Goal: Task Accomplishment & Management: Complete application form

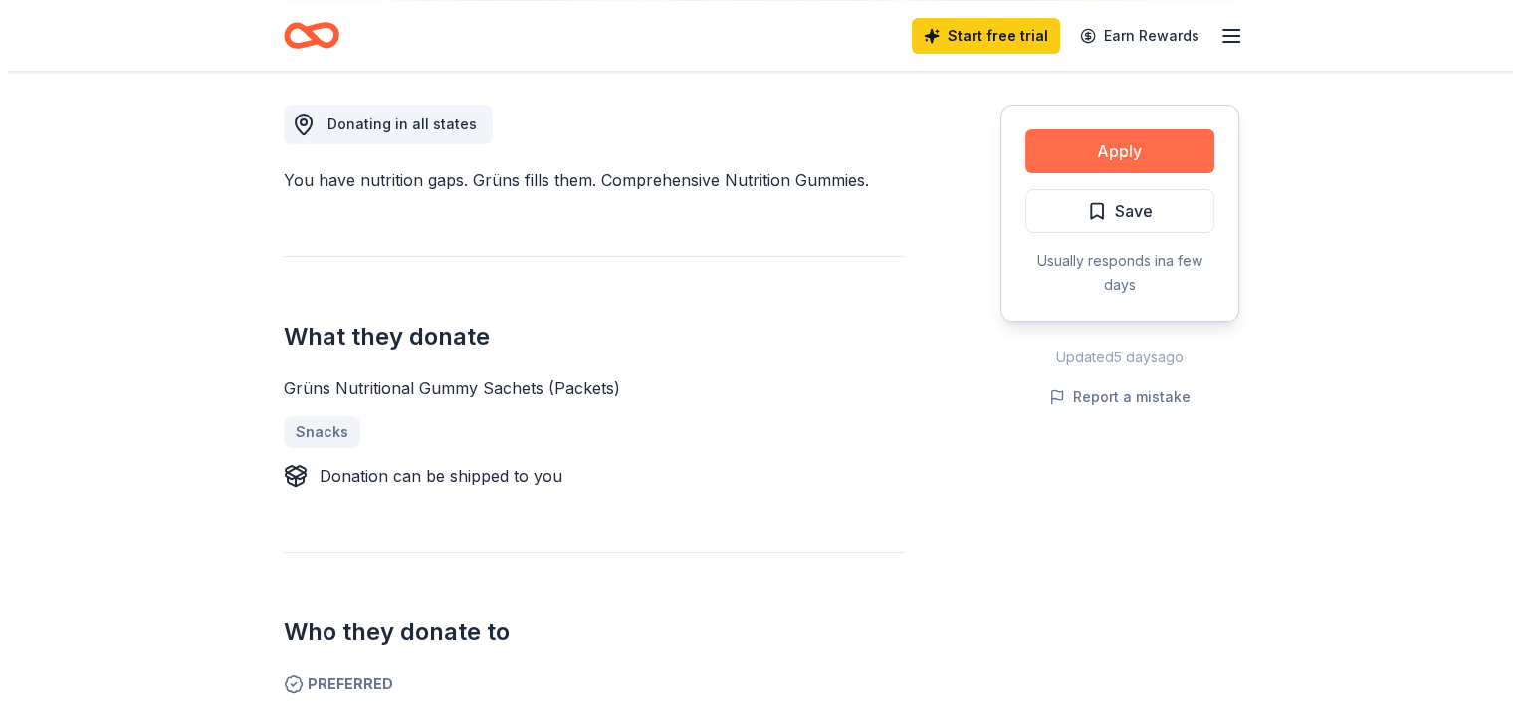
scroll to position [549, 0]
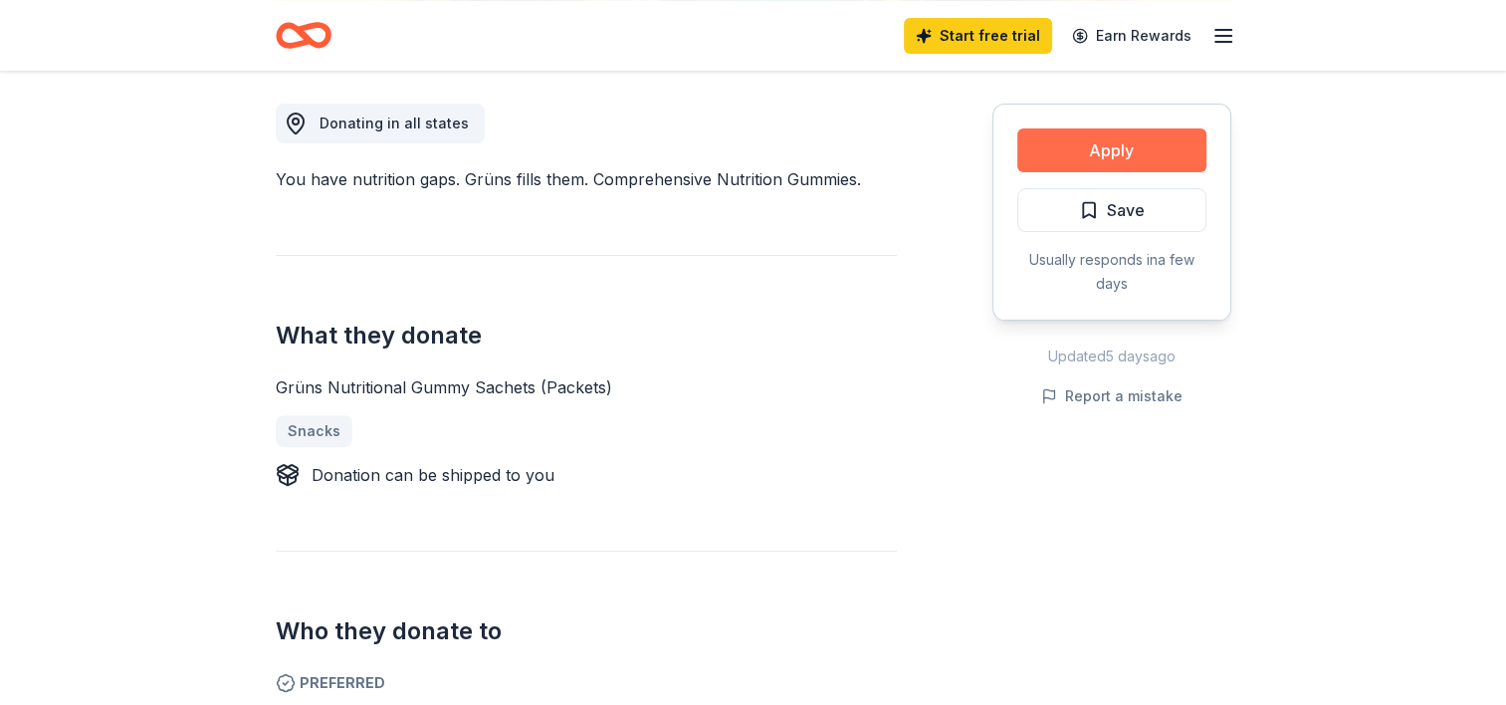
click at [1107, 142] on button "Apply" at bounding box center [1111, 150] width 189 height 44
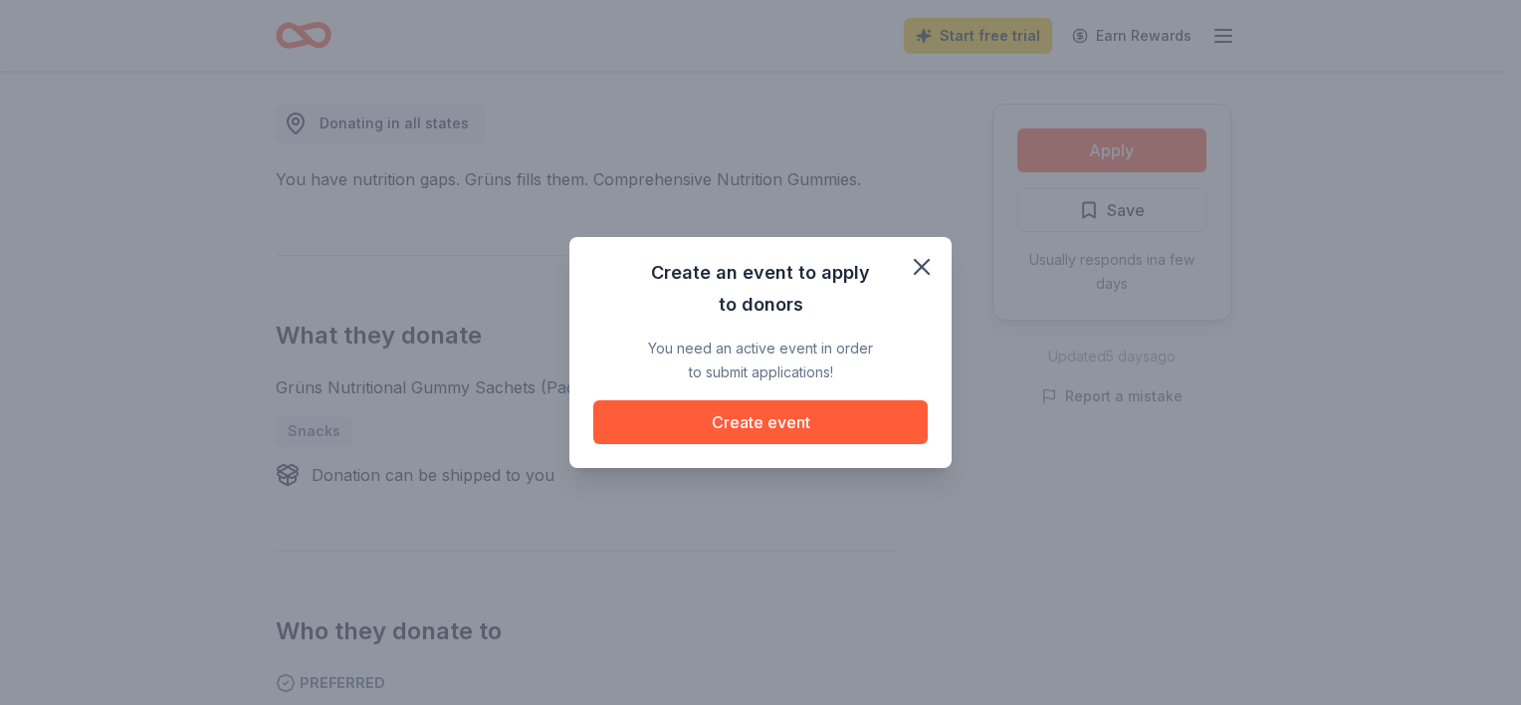
click at [1320, 121] on div "Create an event to apply to donors You need an active event in order to submit …" at bounding box center [760, 352] width 1521 height 705
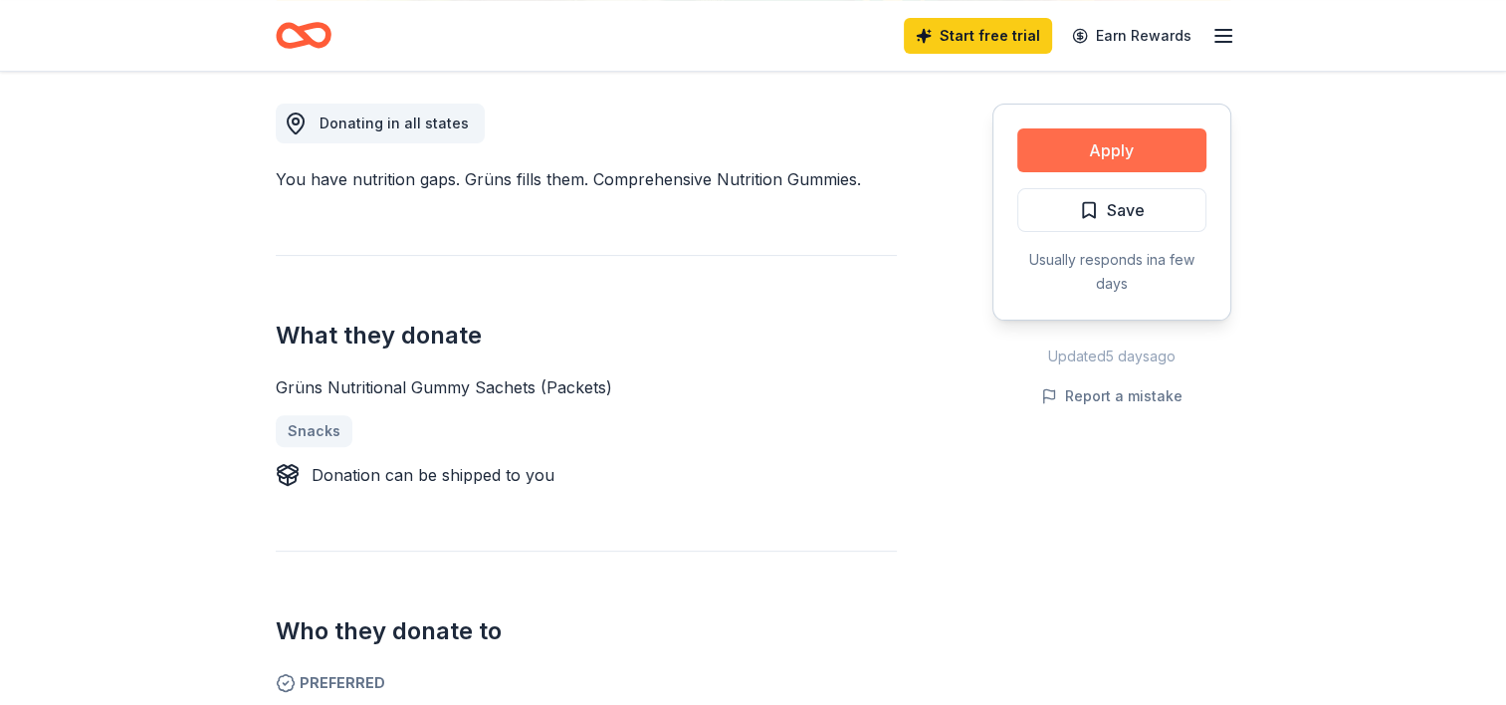
click at [1136, 137] on button "Apply" at bounding box center [1111, 150] width 189 height 44
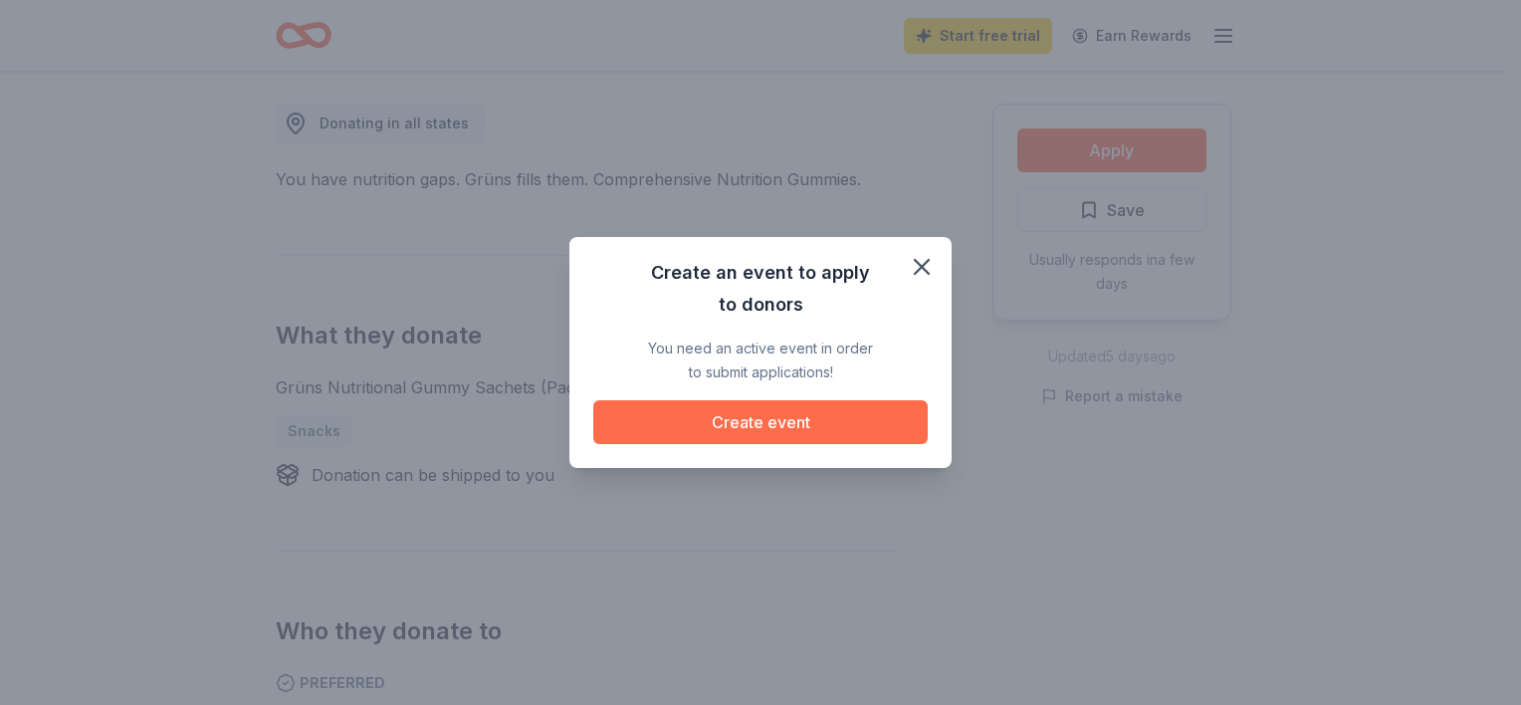
click at [767, 414] on button "Create event" at bounding box center [760, 422] width 334 height 44
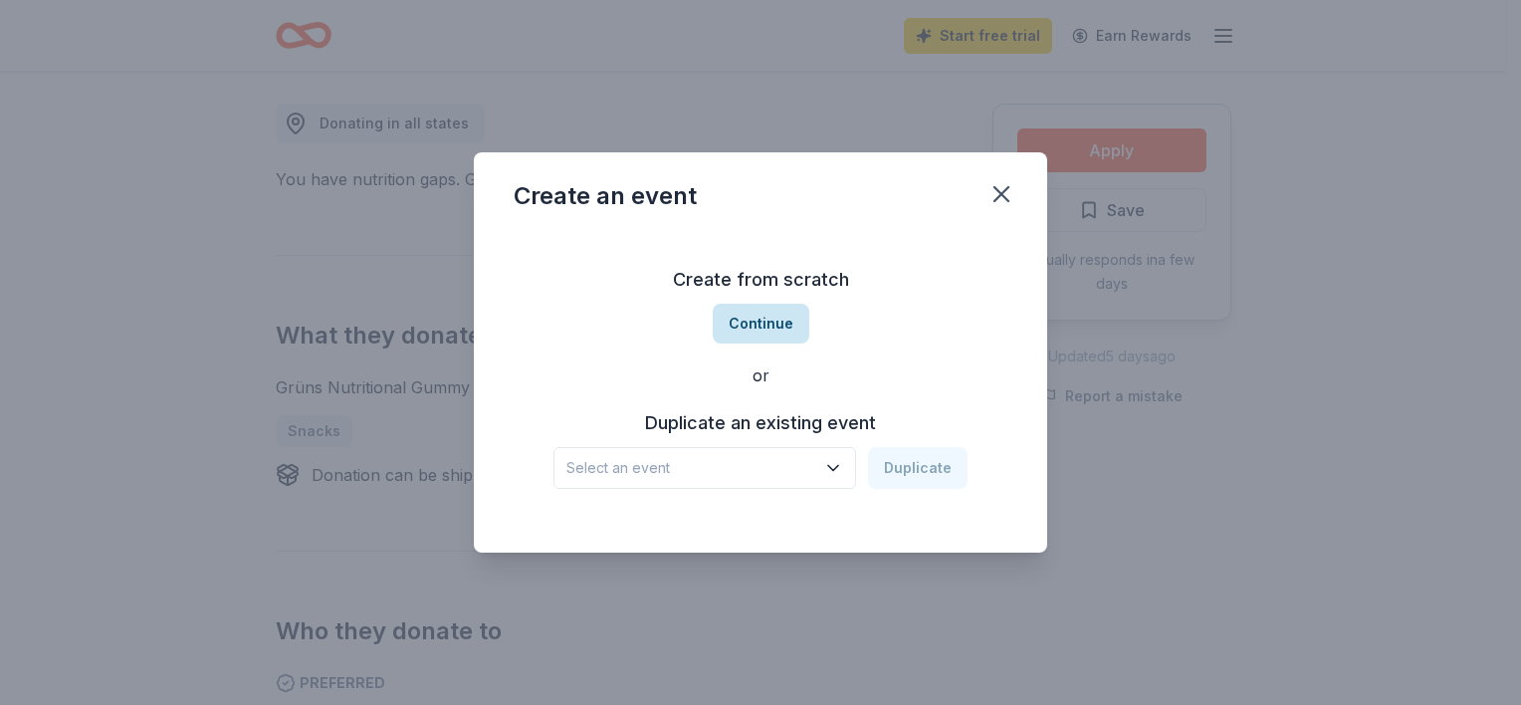
click at [775, 330] on button "Continue" at bounding box center [761, 324] width 97 height 40
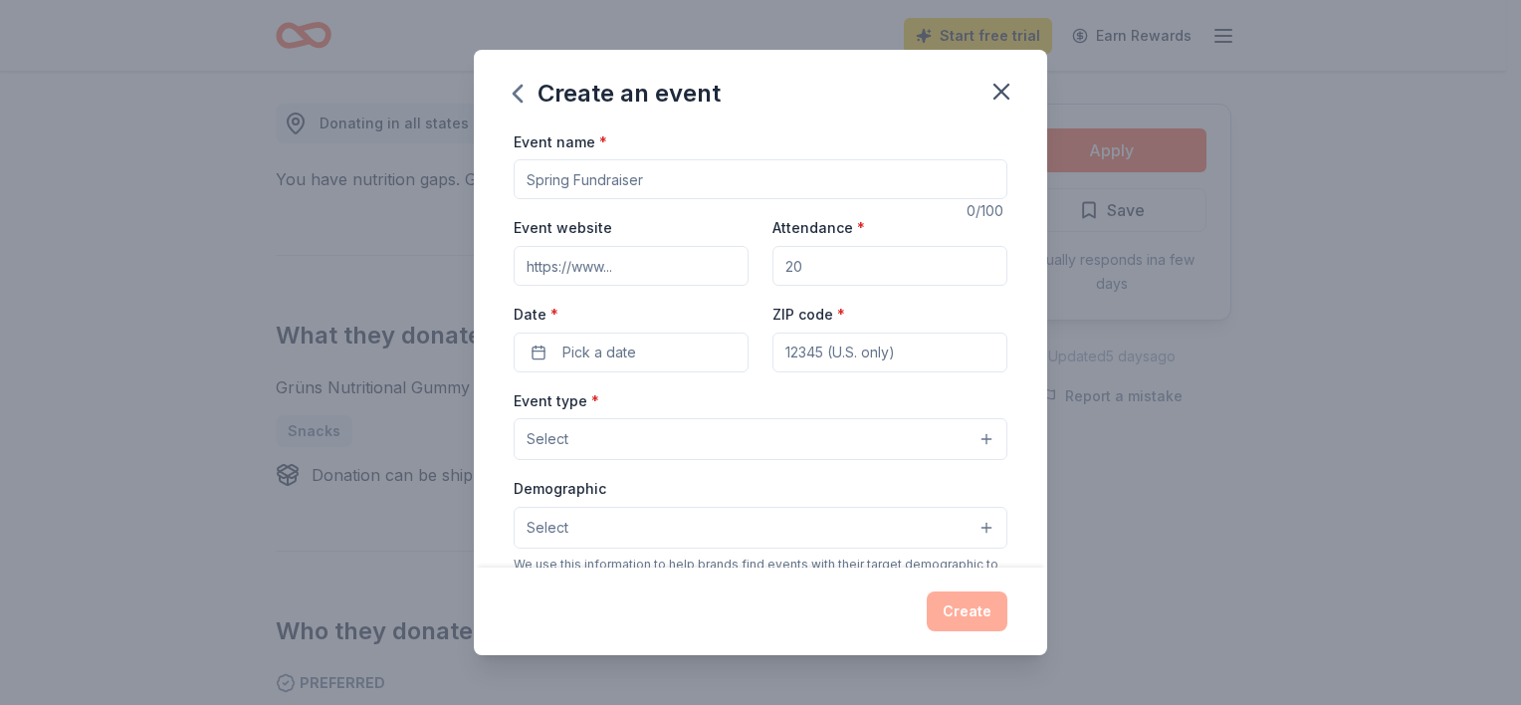
click at [762, 188] on input "Event name *" at bounding box center [761, 179] width 494 height 40
click at [665, 181] on input "Event name *" at bounding box center [761, 179] width 494 height 40
type input ":"
type input "Youth Hub Program"
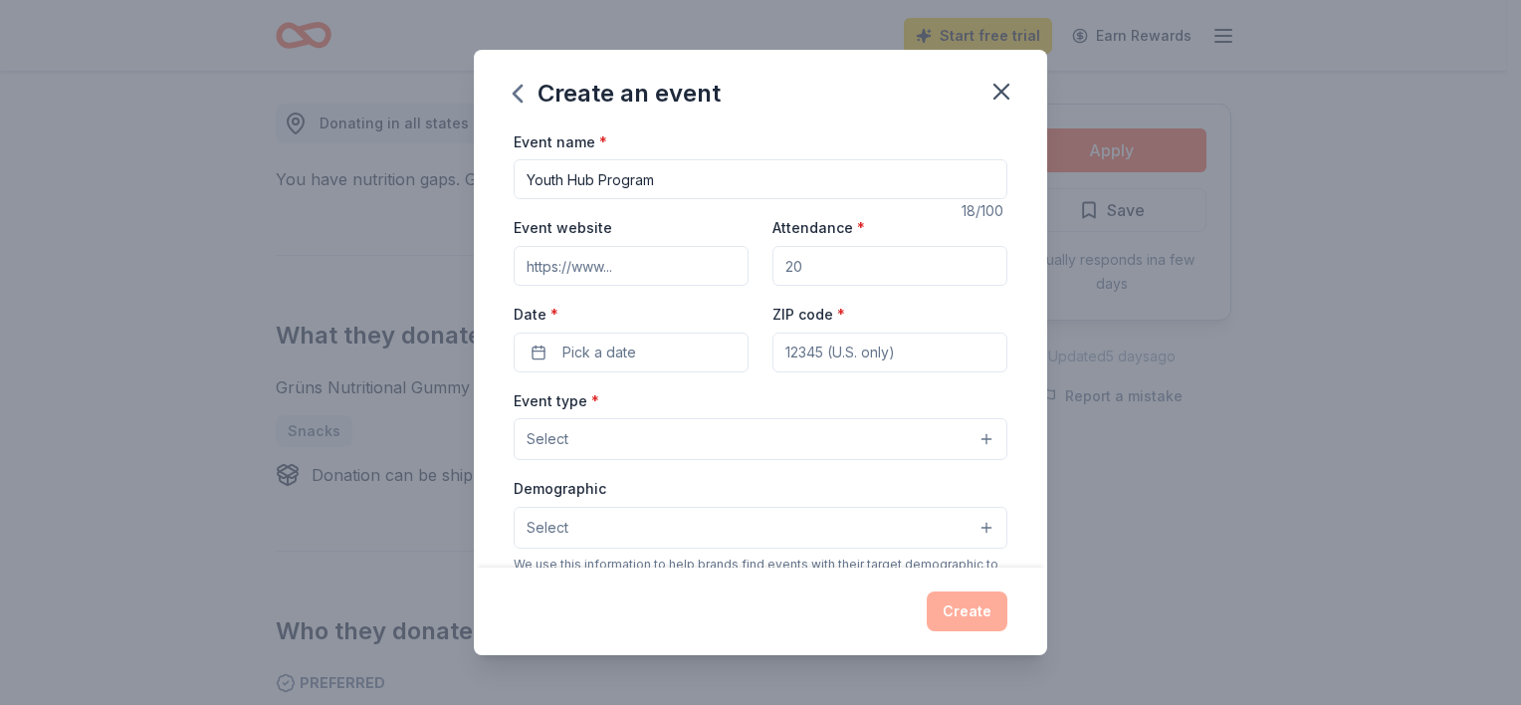
click at [811, 273] on input "Attendance *" at bounding box center [889, 266] width 235 height 40
type input "60"
click at [611, 342] on span "Pick a date" at bounding box center [599, 352] width 74 height 24
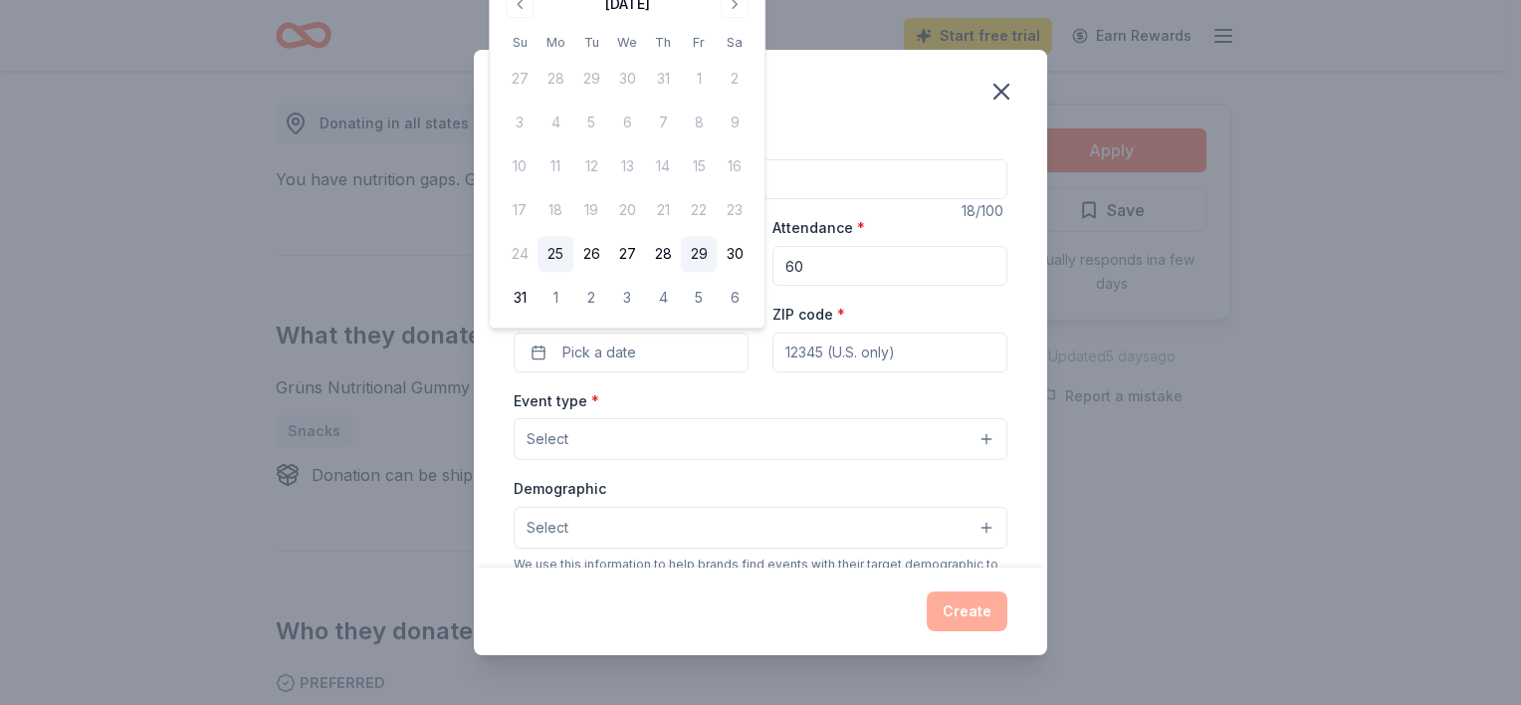
click at [708, 258] on button "29" at bounding box center [699, 254] width 36 height 36
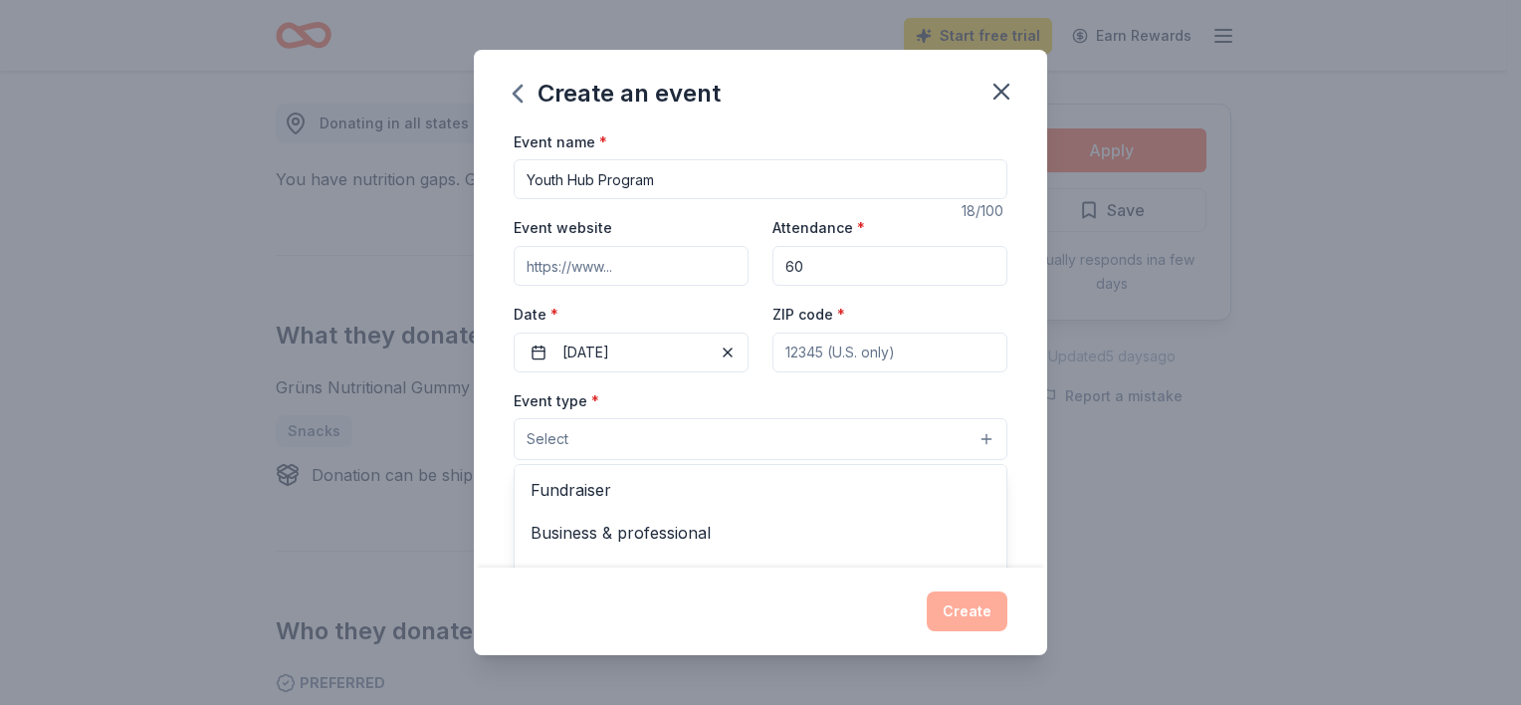
click at [967, 434] on button "Select" at bounding box center [761, 439] width 494 height 42
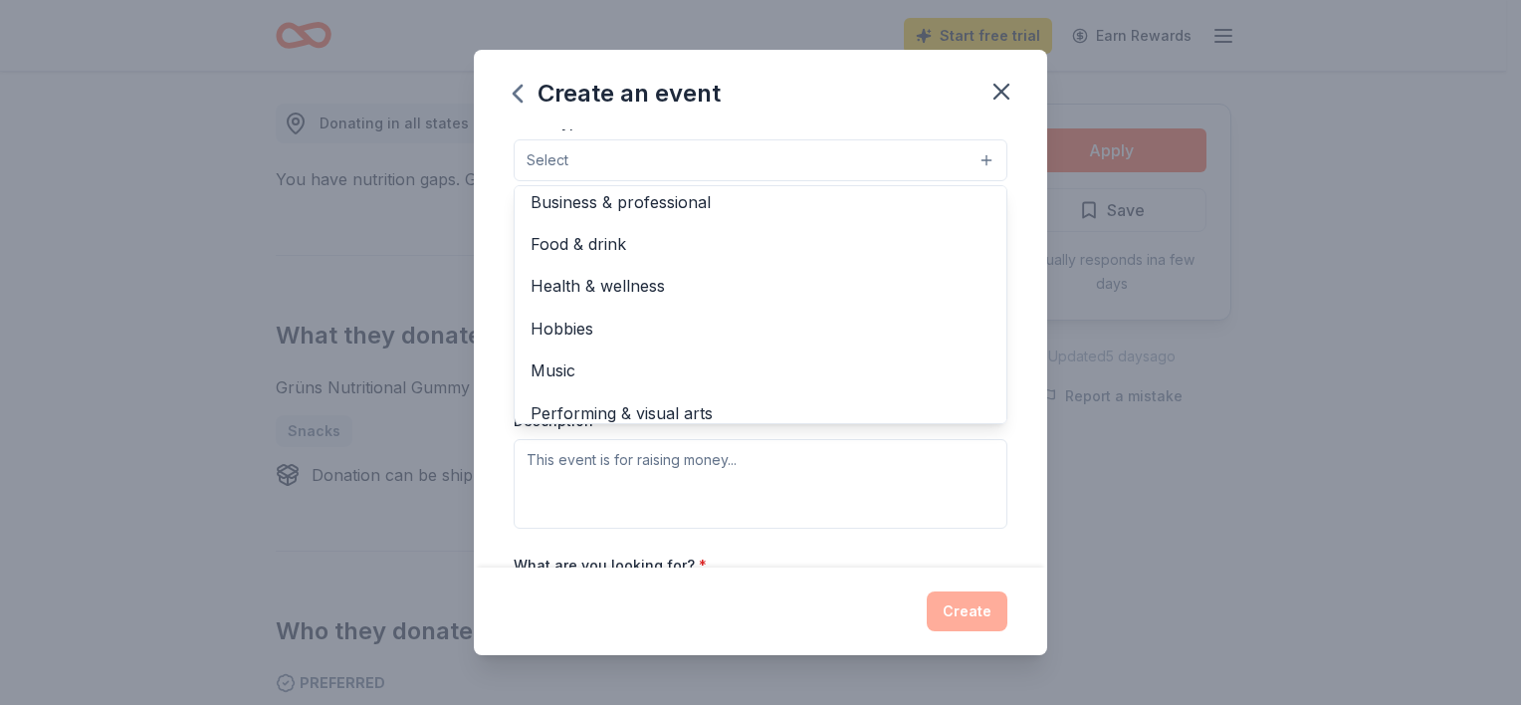
scroll to position [66, 0]
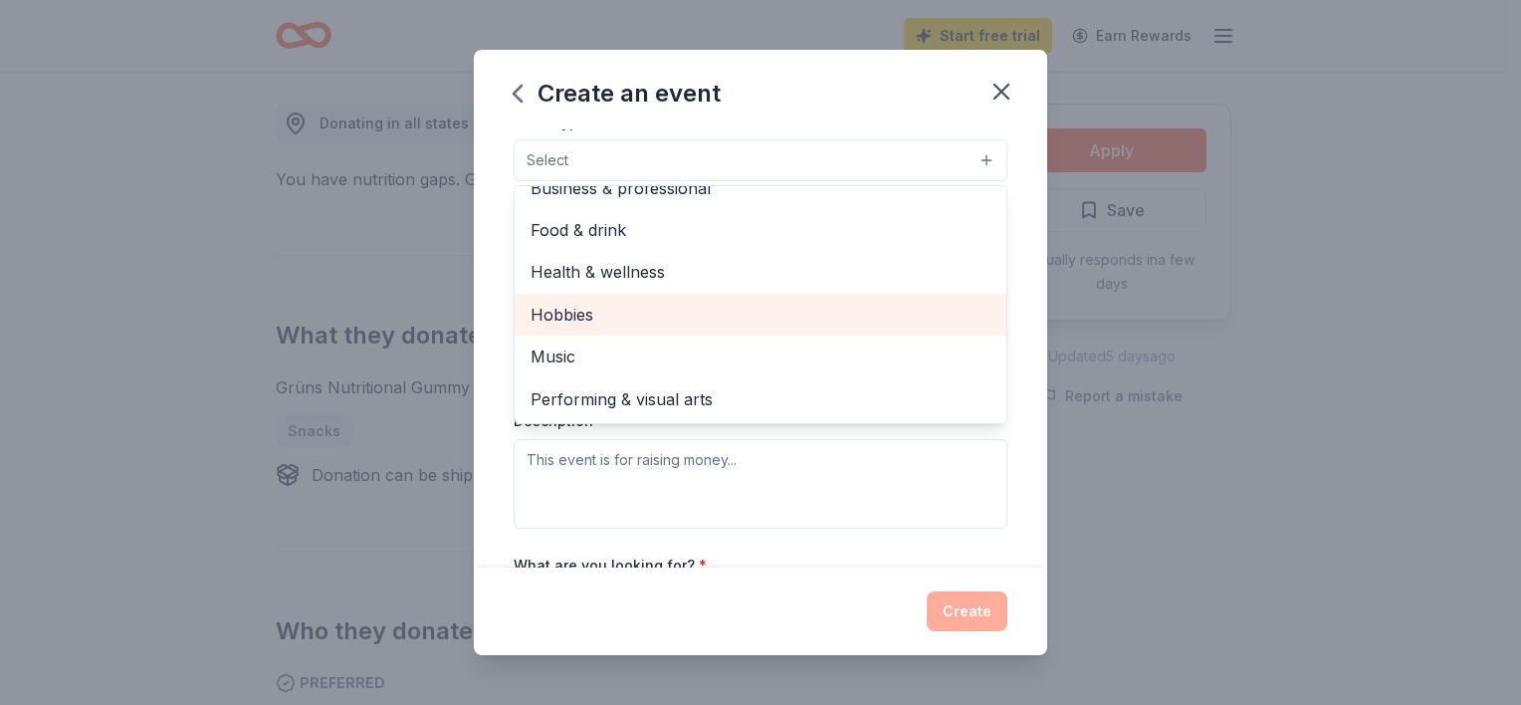
click at [551, 308] on span "Hobbies" at bounding box center [761, 315] width 460 height 26
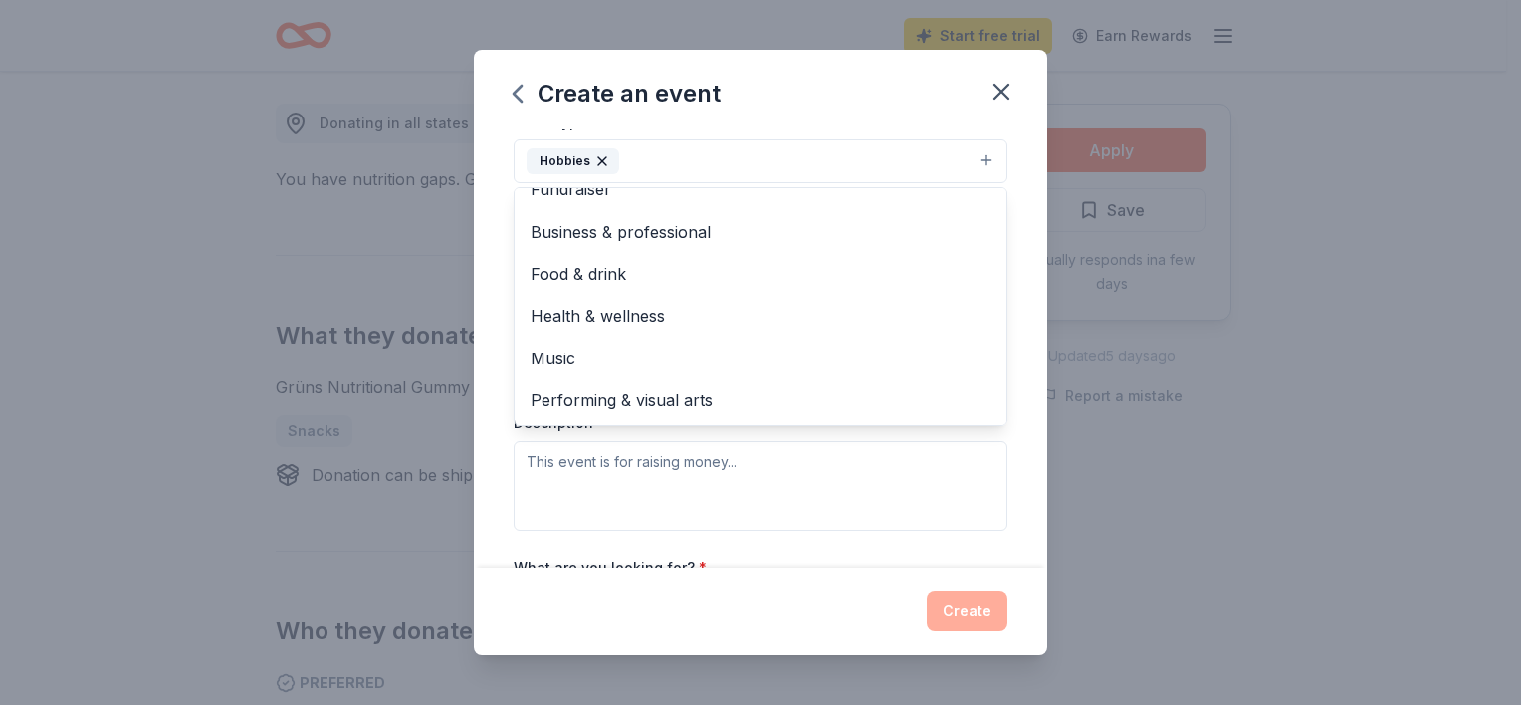
click at [825, 522] on div "Event type * Hobbies Fundraiser Business & professional Food & drink Health & w…" at bounding box center [761, 319] width 494 height 421
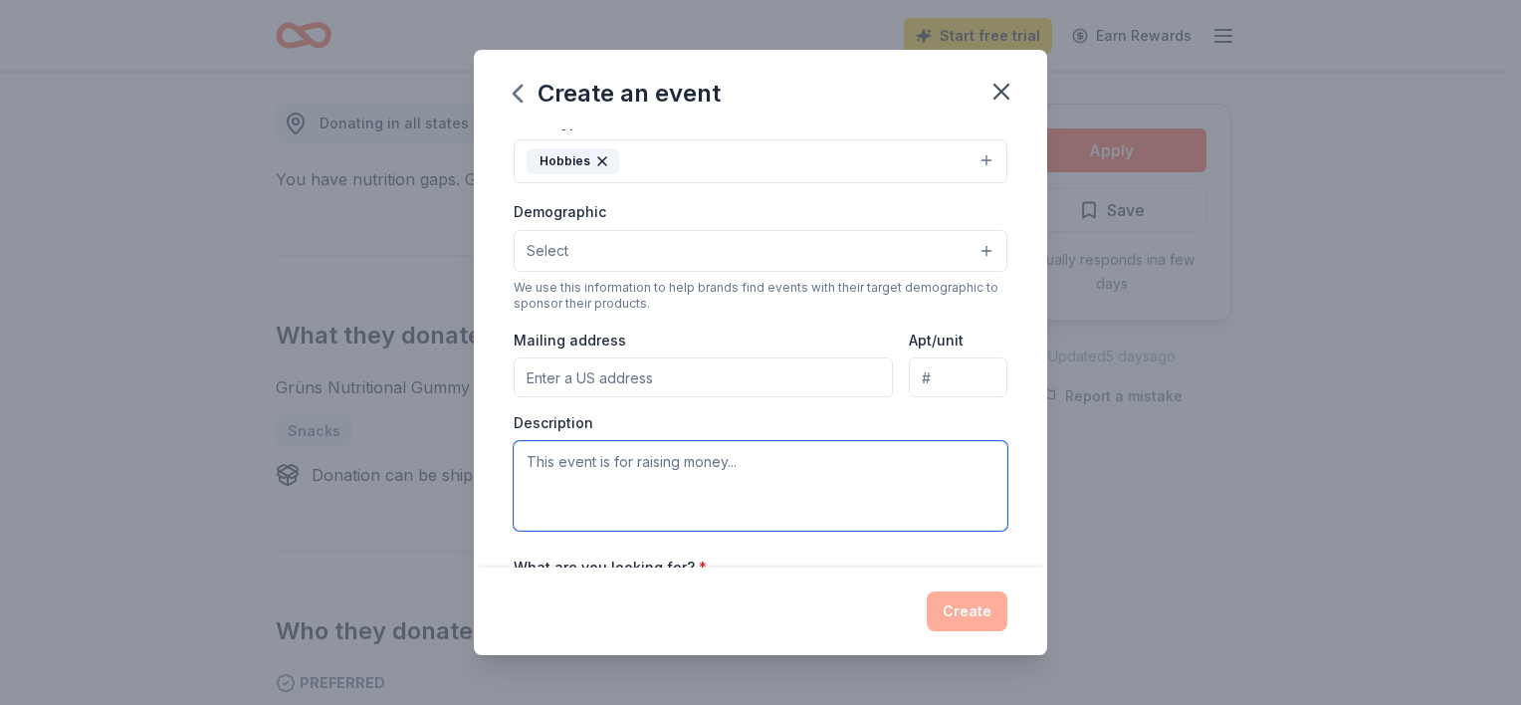
click at [794, 487] on textarea at bounding box center [761, 486] width 494 height 90
type textarea "E"
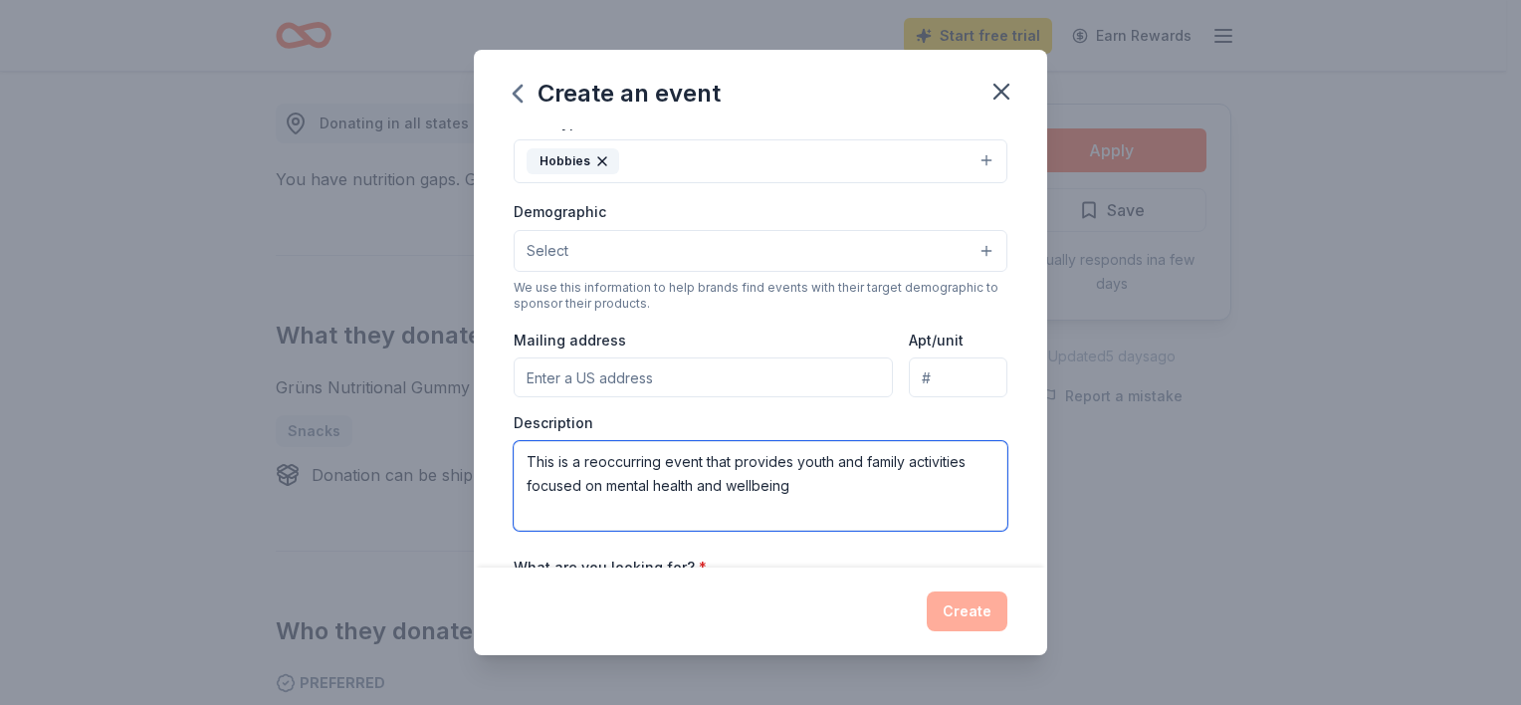
click at [721, 478] on textarea "This is a reoccurring event that provides youth and family activities focused o…" at bounding box center [761, 486] width 494 height 90
click at [776, 486] on textarea "This is a reoccurring event that provides youth and family activities focused o…" at bounding box center [761, 486] width 494 height 90
type textarea "This is a reoccurring event that provides youth and family activities focused o…"
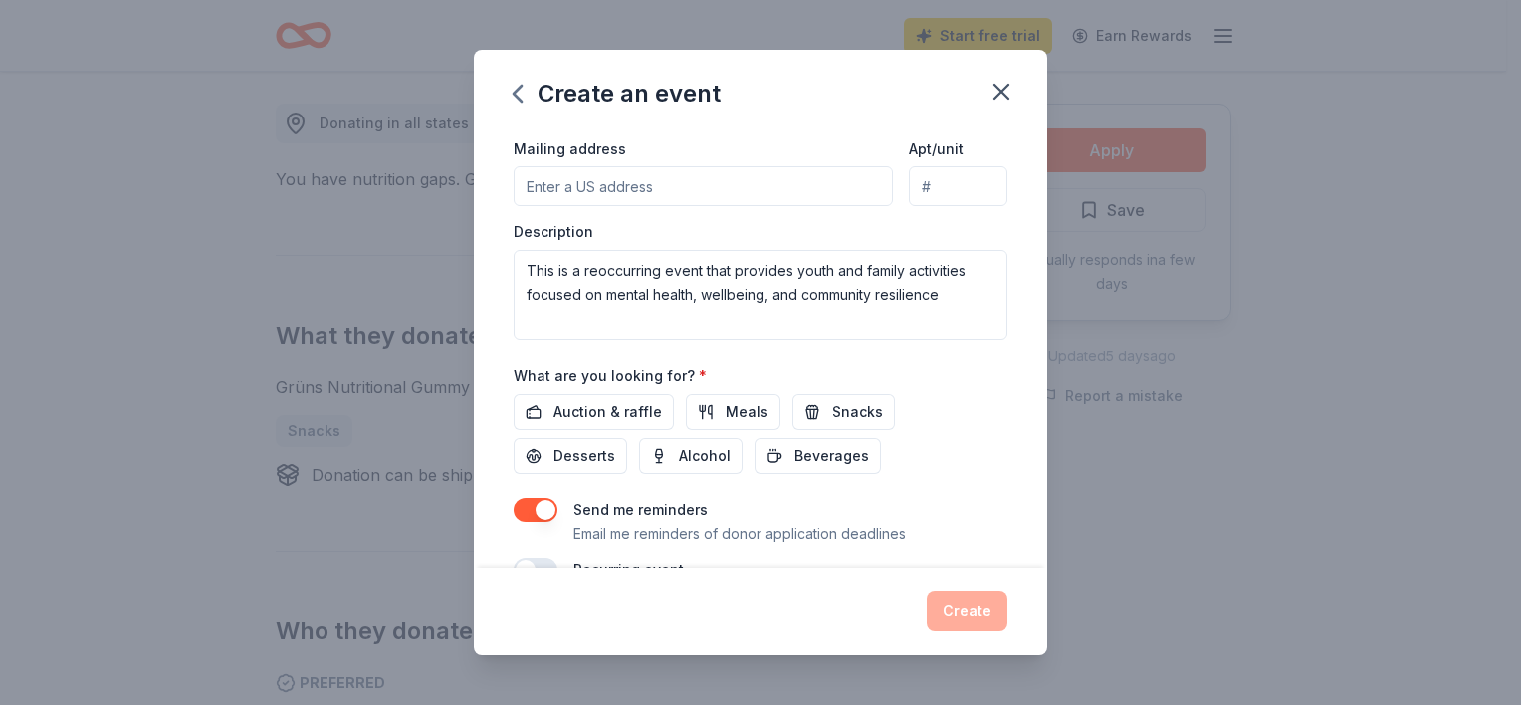
scroll to position [514, 0]
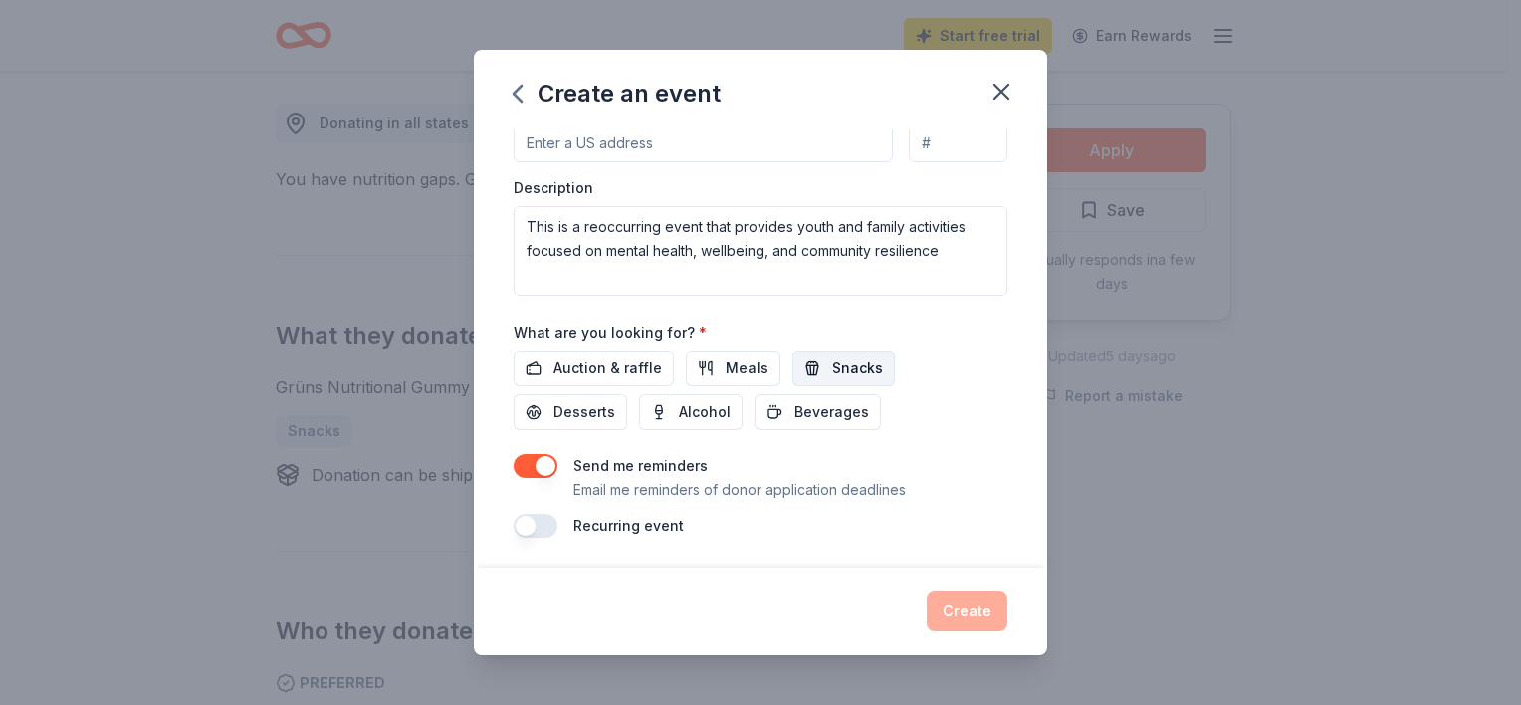
click at [829, 353] on button "Snacks" at bounding box center [843, 368] width 103 height 36
click at [981, 605] on div "Create" at bounding box center [761, 611] width 494 height 40
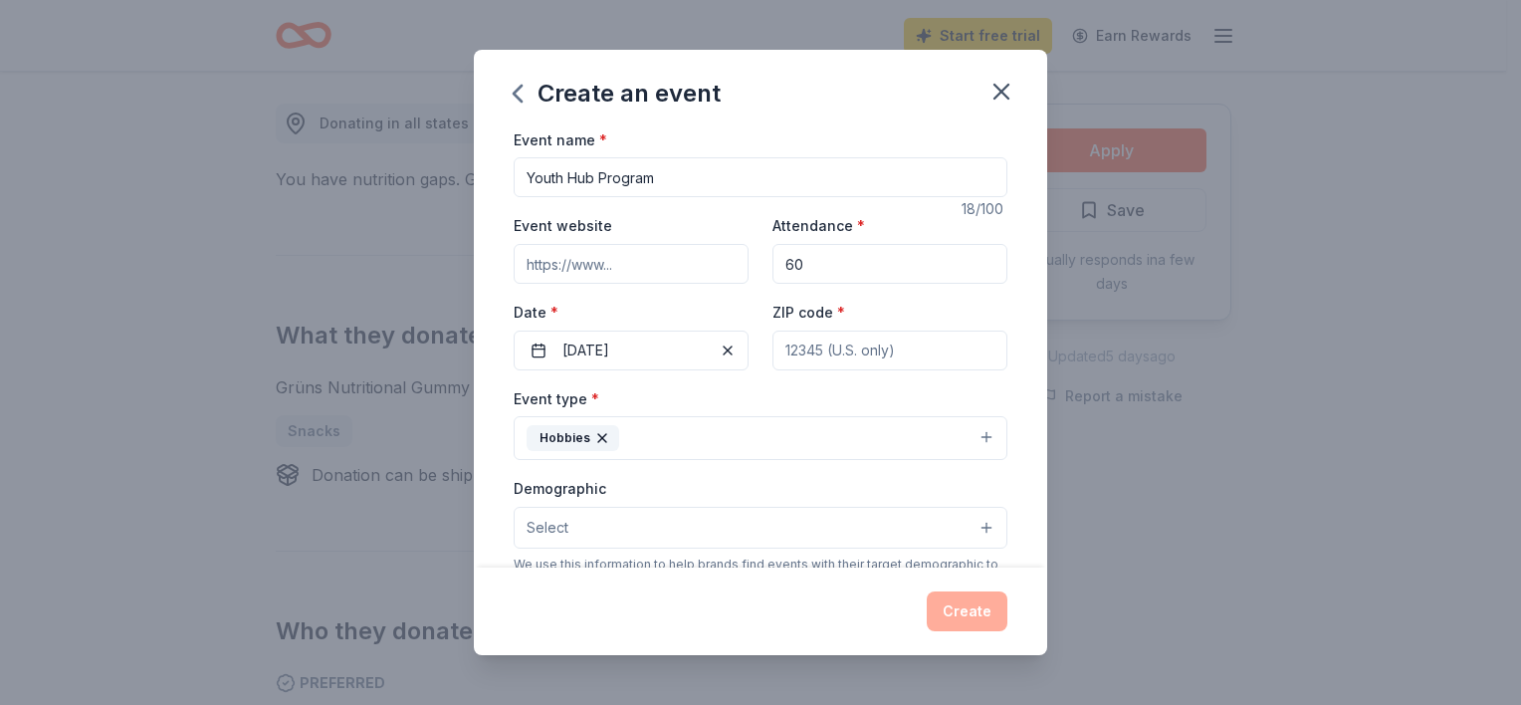
scroll to position [0, 0]
click at [584, 263] on input "Event website" at bounding box center [631, 266] width 235 height 40
click at [590, 284] on input "Event website" at bounding box center [631, 266] width 235 height 40
click at [571, 267] on input "Event website" at bounding box center [631, 266] width 235 height 40
click at [665, 330] on div "Date * [DATE]" at bounding box center [631, 337] width 235 height 71
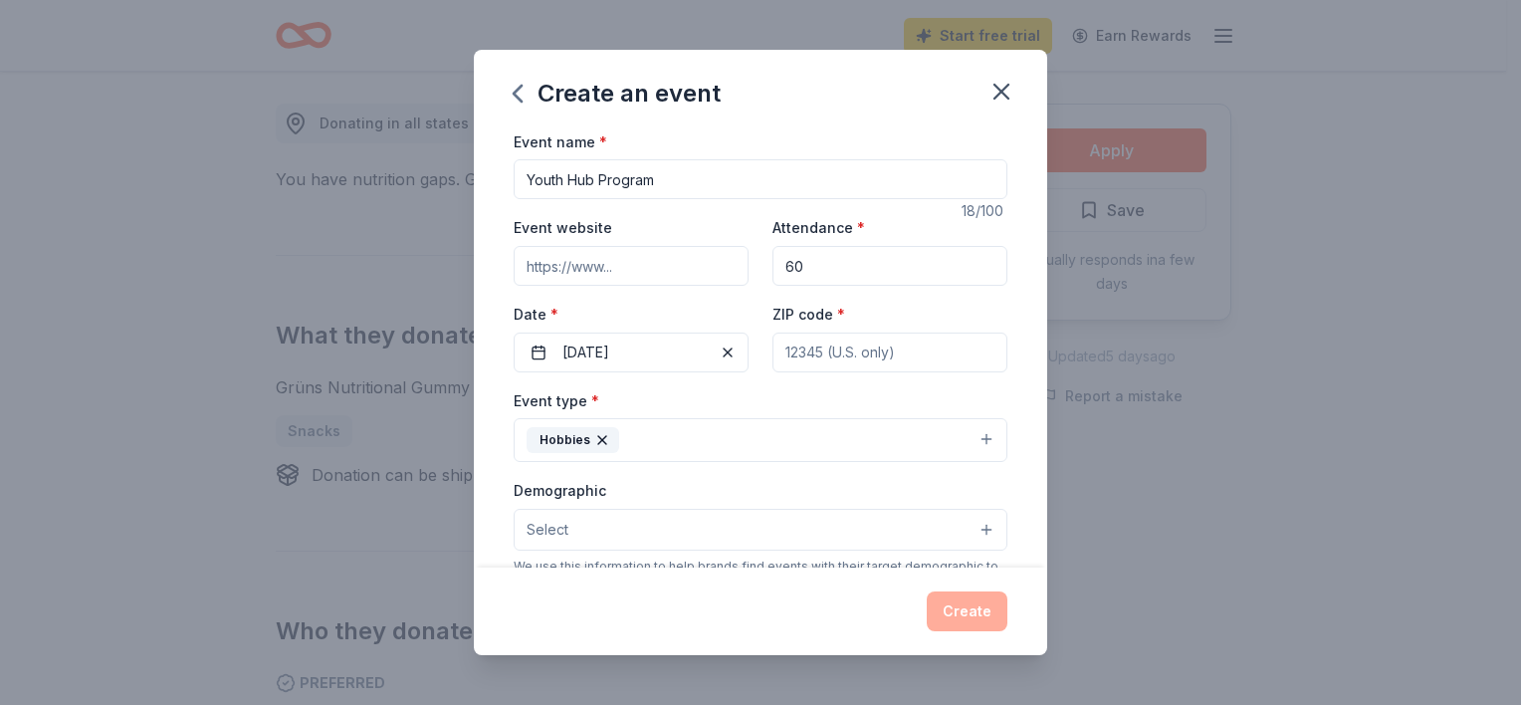
click at [979, 615] on div "Create" at bounding box center [761, 611] width 494 height 40
click at [901, 360] on input "ZIP code *" at bounding box center [889, 352] width 235 height 40
type input "32202"
click at [949, 607] on button "Create" at bounding box center [967, 611] width 81 height 40
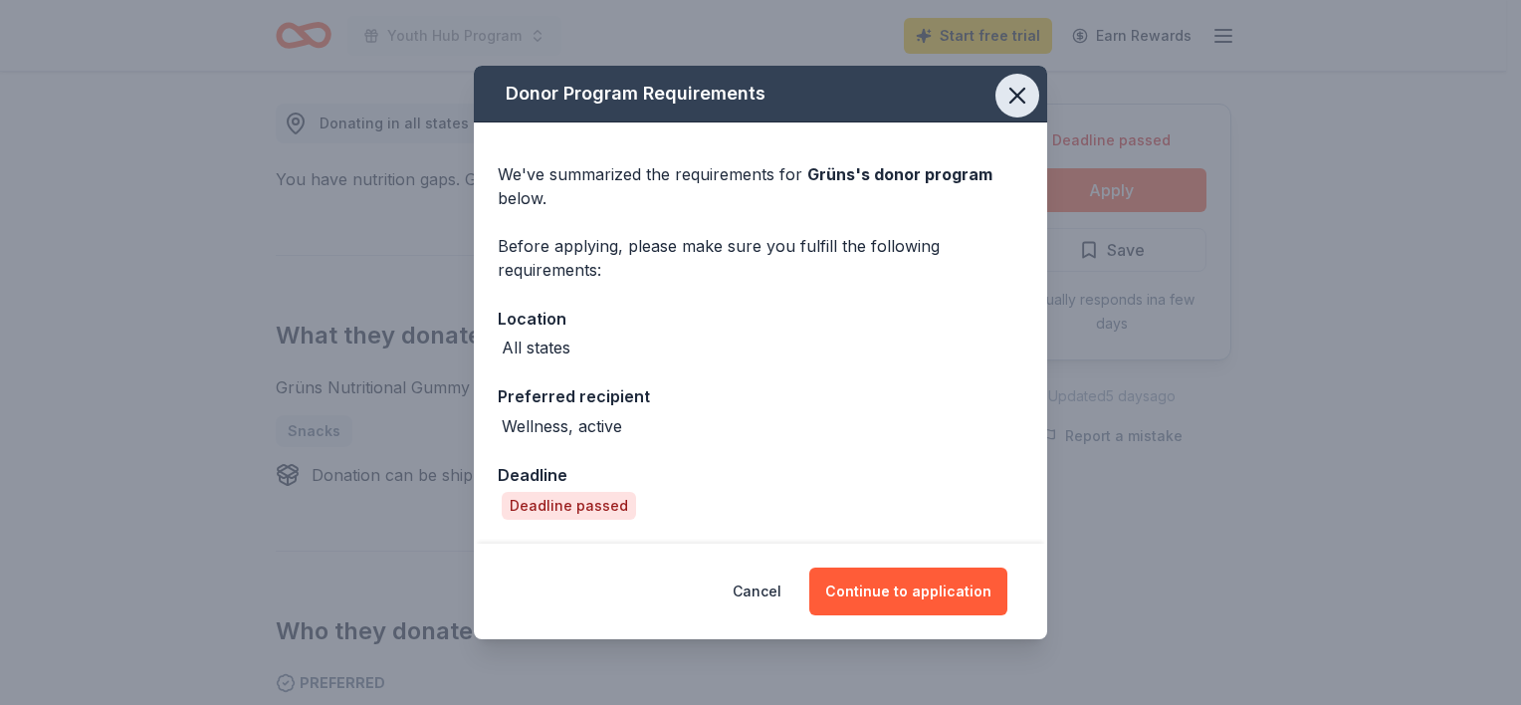
click at [1016, 106] on icon "button" at bounding box center [1017, 96] width 28 height 28
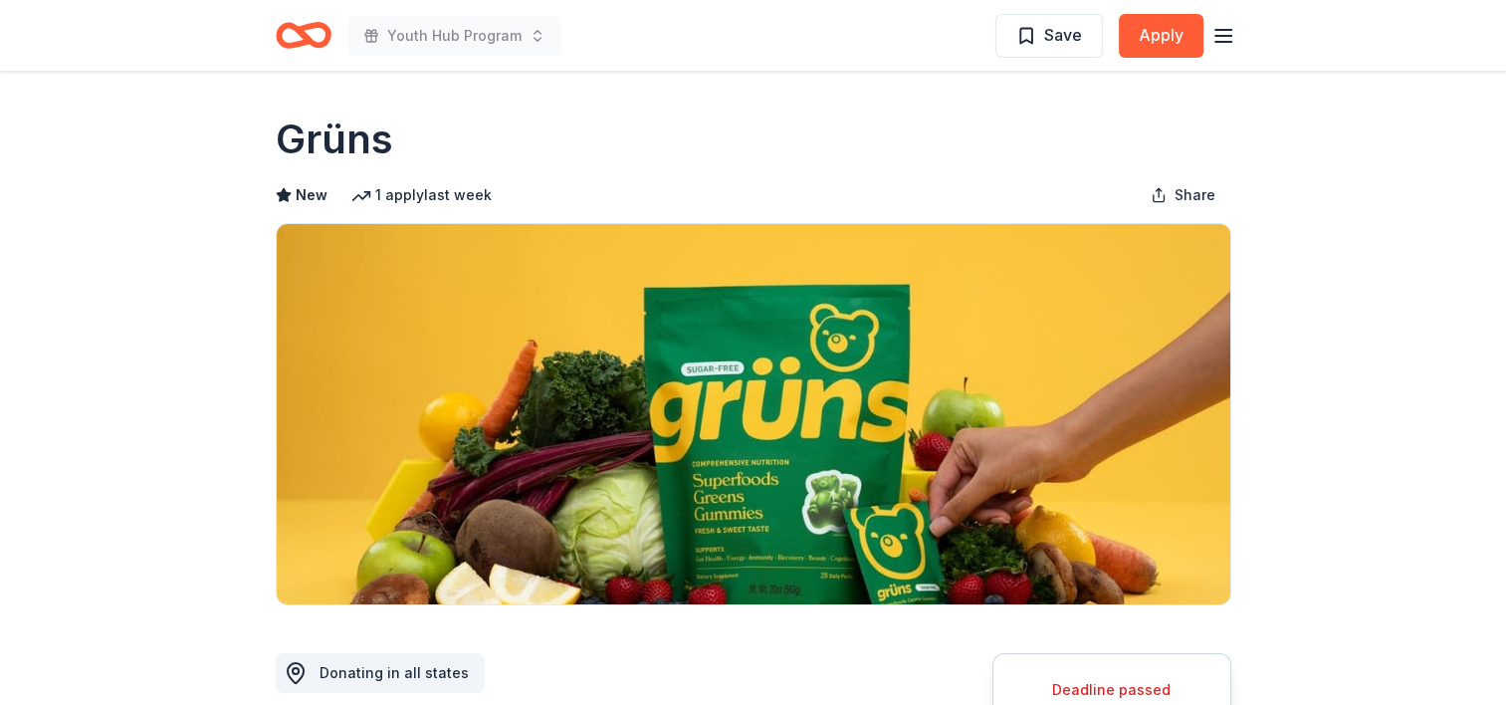
click at [1221, 34] on icon "button" at bounding box center [1223, 36] width 24 height 24
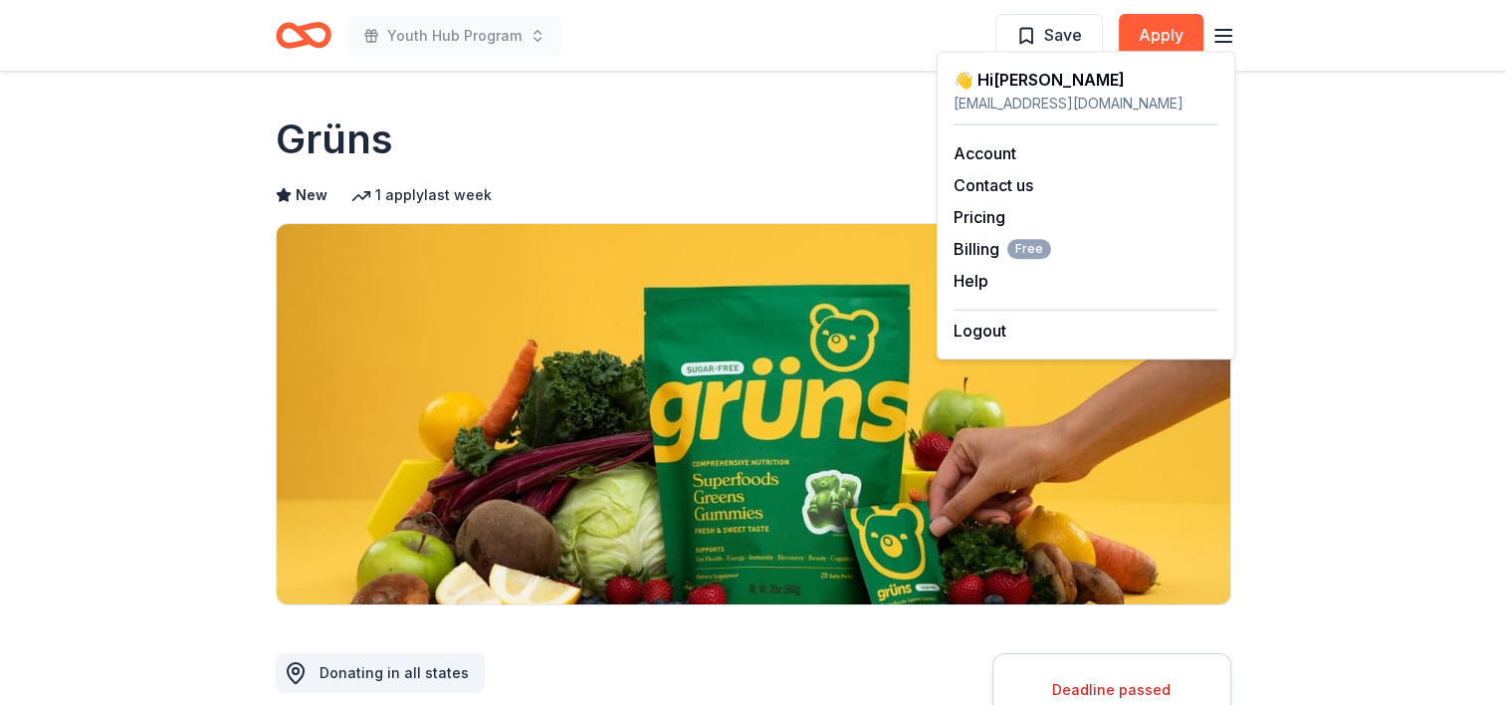
click at [681, 176] on div "New 1 apply last week Share" at bounding box center [754, 195] width 956 height 40
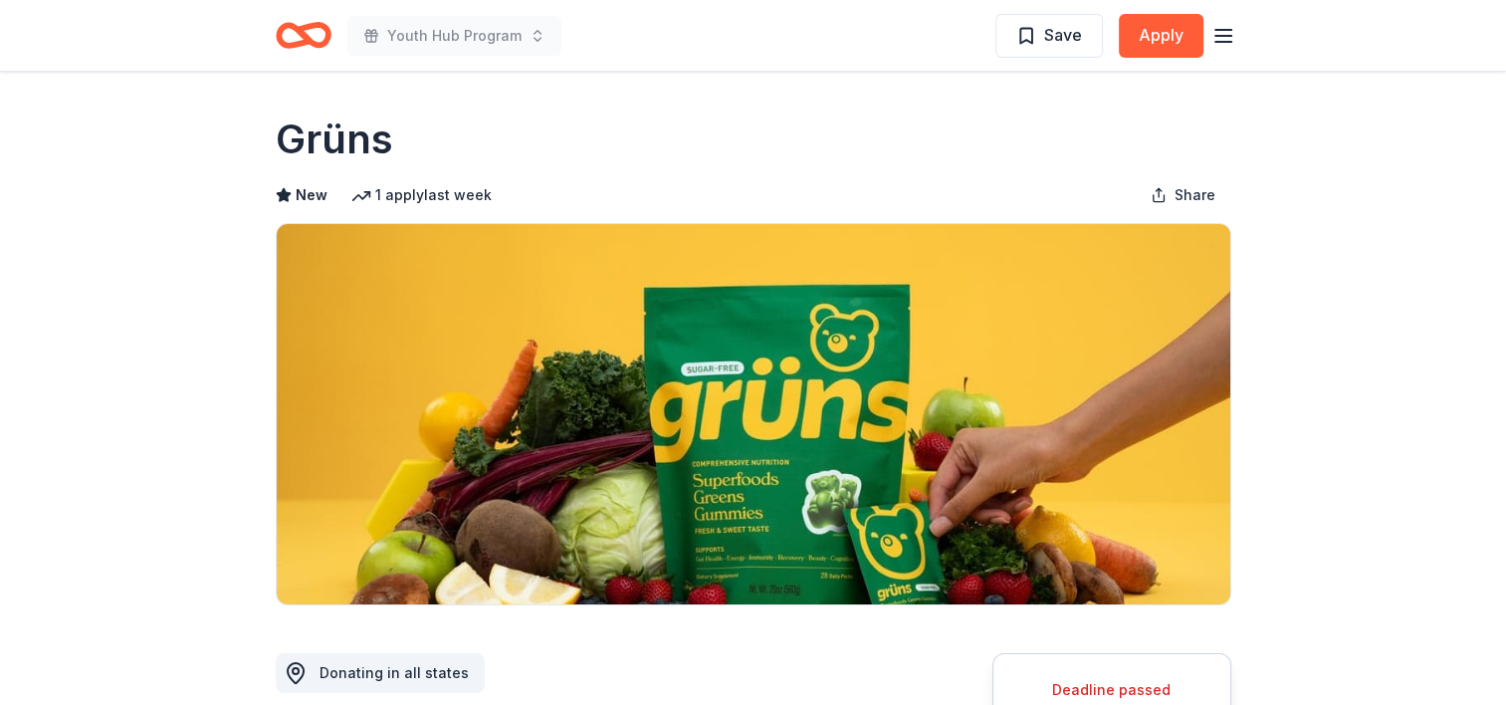
click at [285, 34] on icon "Home" at bounding box center [304, 35] width 56 height 47
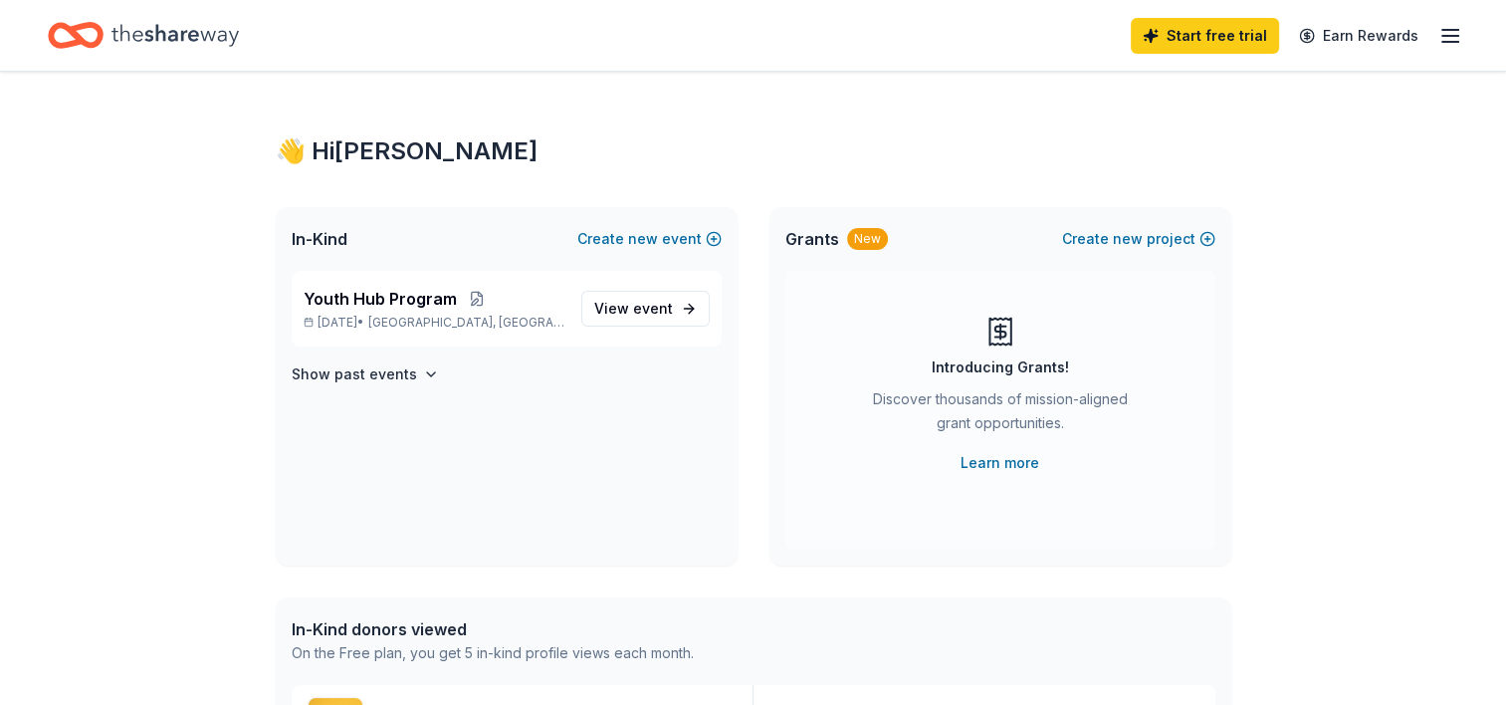
click at [113, 32] on icon "Home" at bounding box center [174, 35] width 127 height 22
click at [65, 28] on icon "Home" at bounding box center [66, 35] width 31 height 20
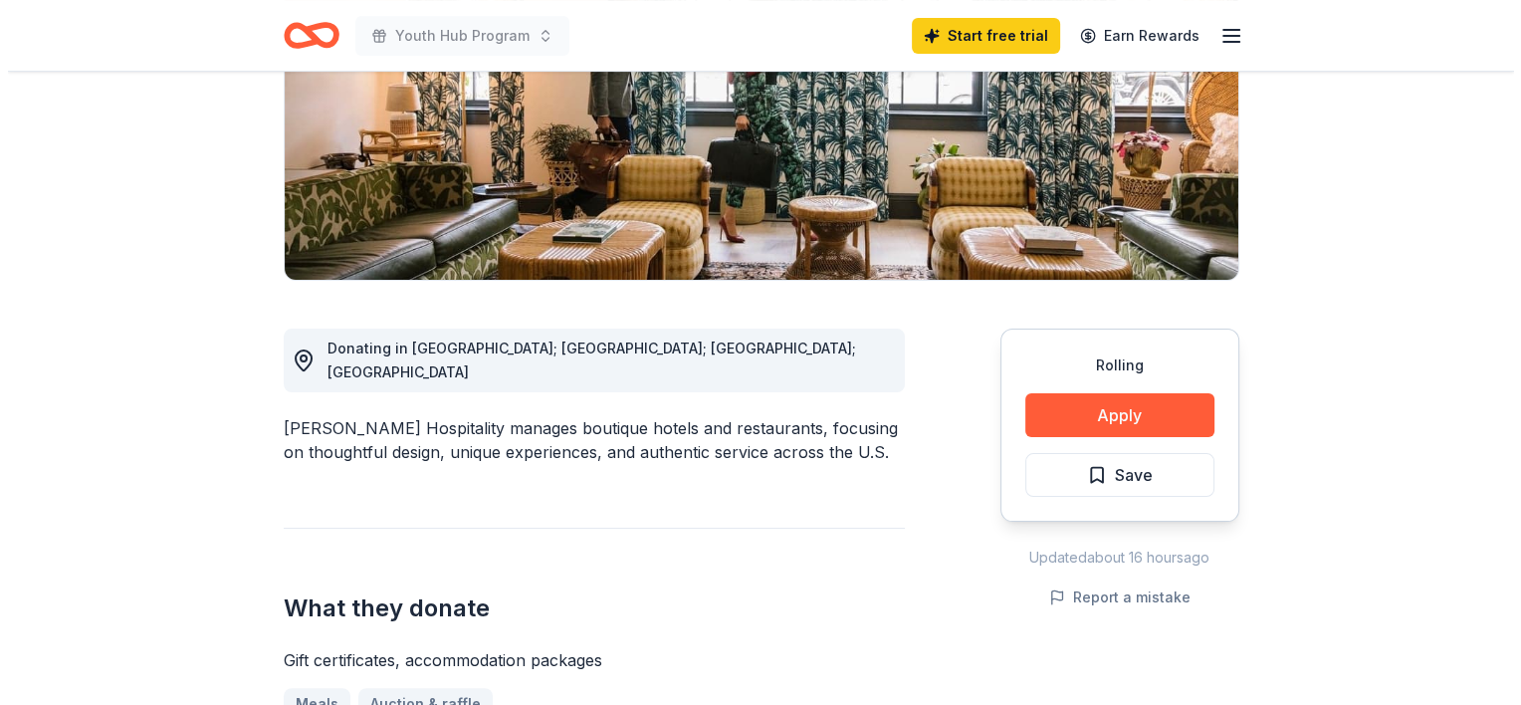
scroll to position [329, 0]
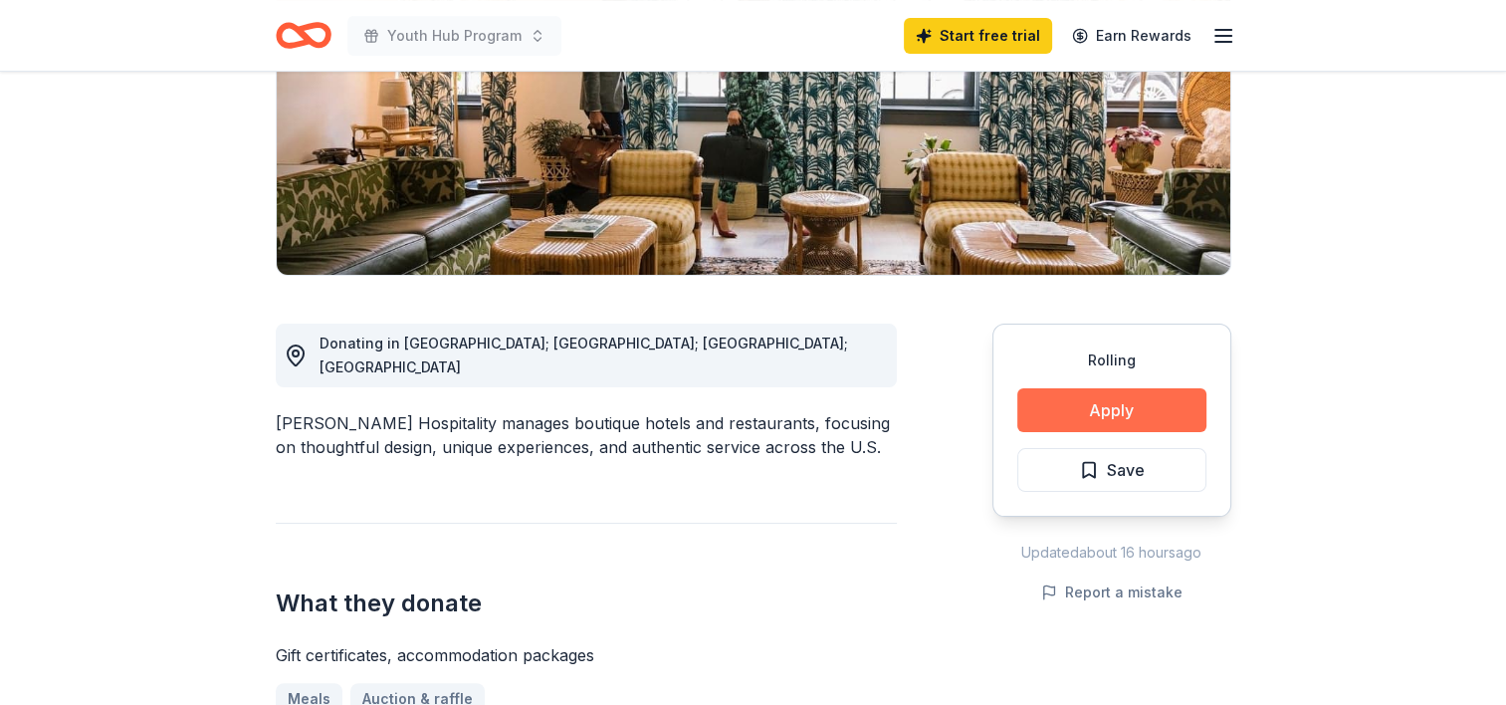
drag, startPoint x: 1018, startPoint y: 390, endPoint x: 1044, endPoint y: 407, distance: 30.9
click at [1044, 407] on button "Apply" at bounding box center [1111, 410] width 189 height 44
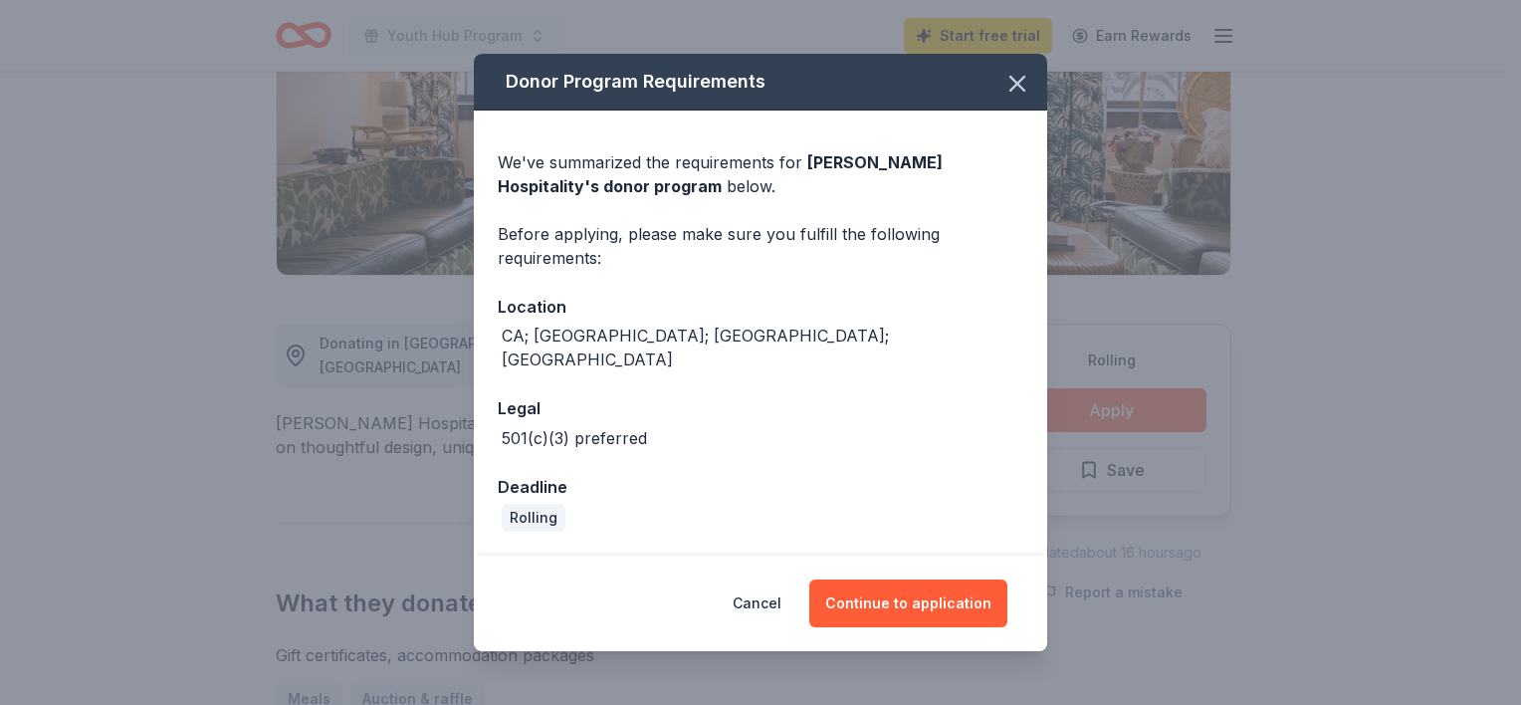
click at [1044, 407] on div "We've summarized the requirements for Oliver Hospitality 's donor program below…" at bounding box center [760, 332] width 573 height 445
click at [912, 585] on button "Continue to application" at bounding box center [908, 603] width 198 height 48
